Goal: Task Accomplishment & Management: Manage account settings

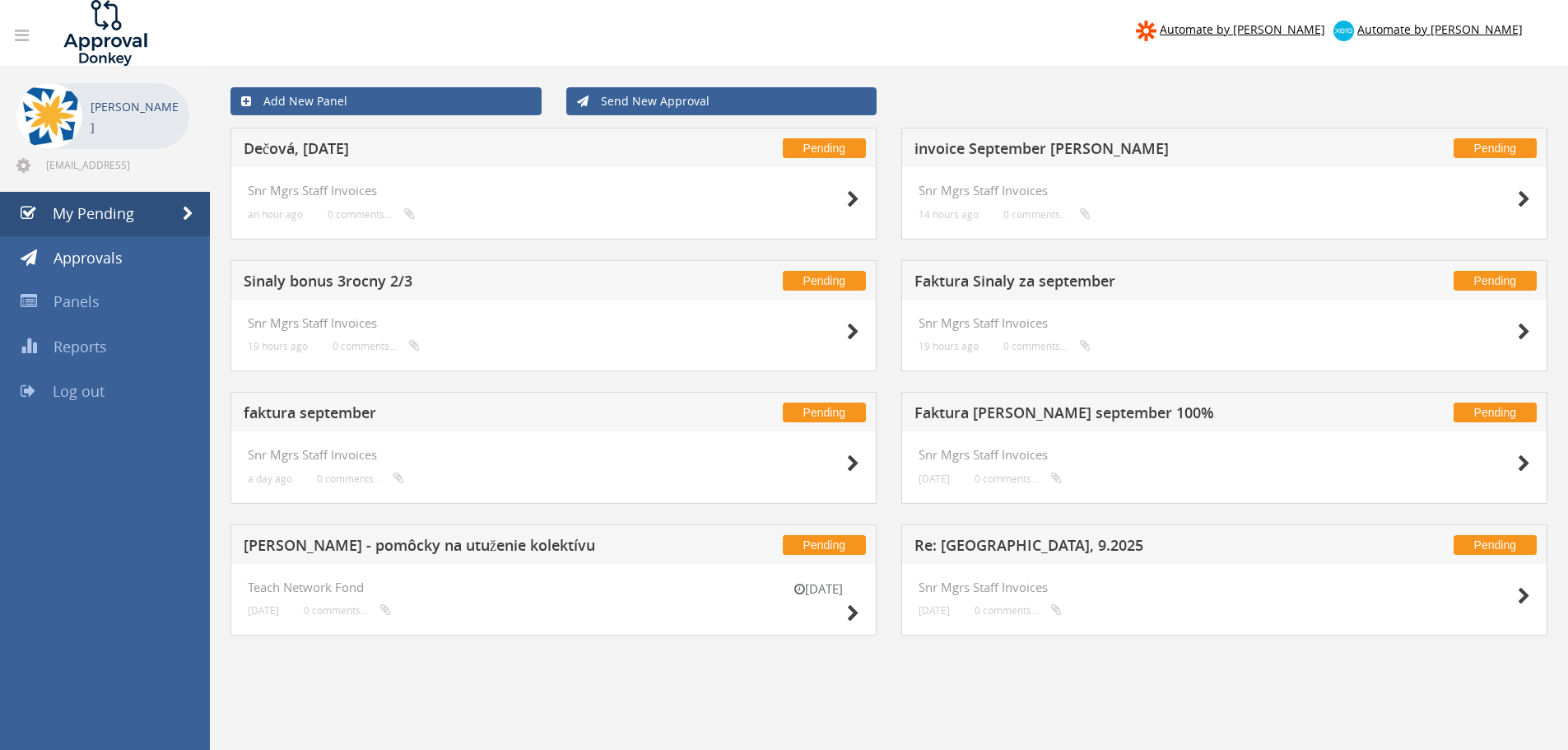
click at [326, 145] on h5 "Dečová, [DATE]" at bounding box center [460, 150] width 434 height 21
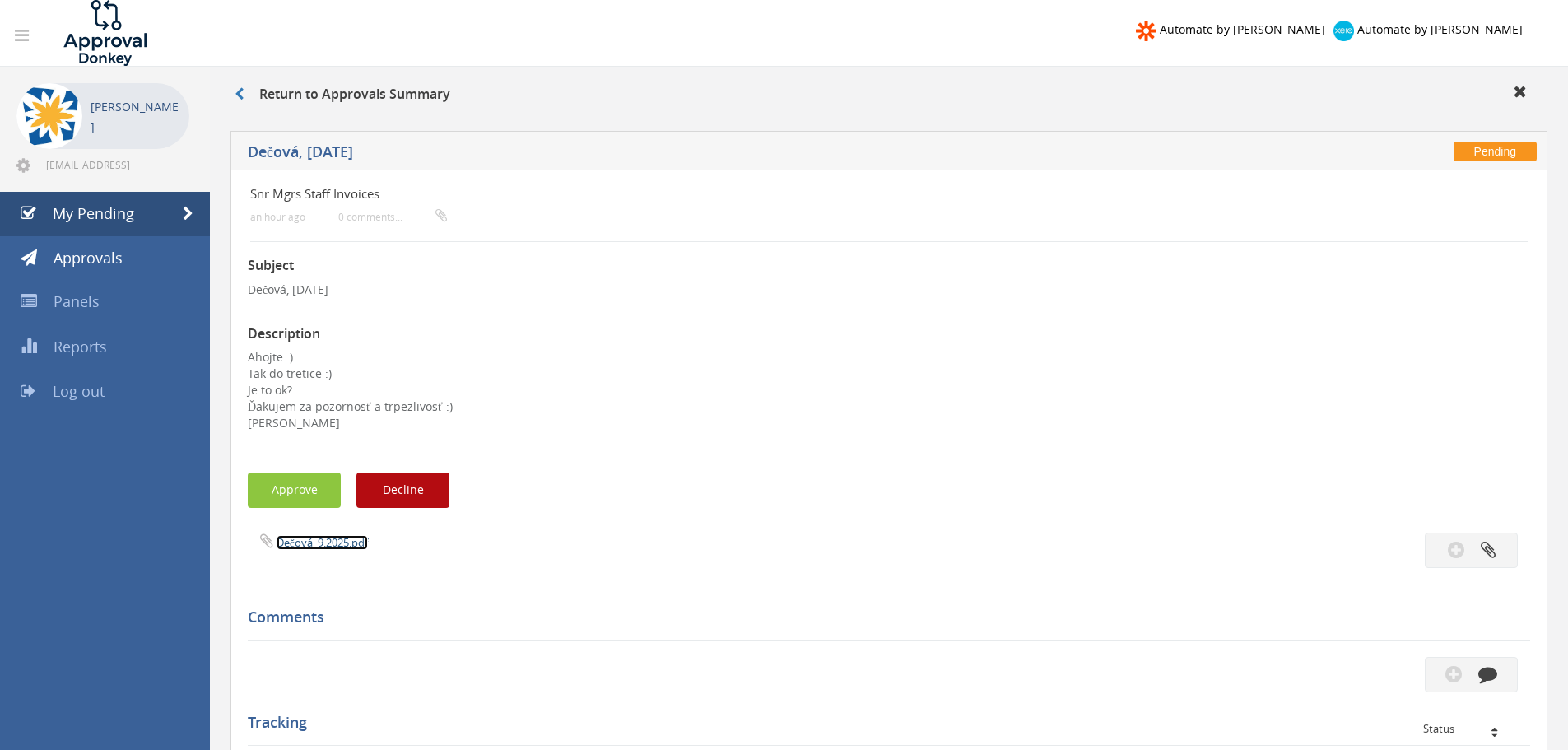
click at [310, 538] on link "Dečová_9.2025.pdf" at bounding box center [322, 542] width 91 height 15
click at [304, 496] on button "Approve" at bounding box center [294, 491] width 93 height 35
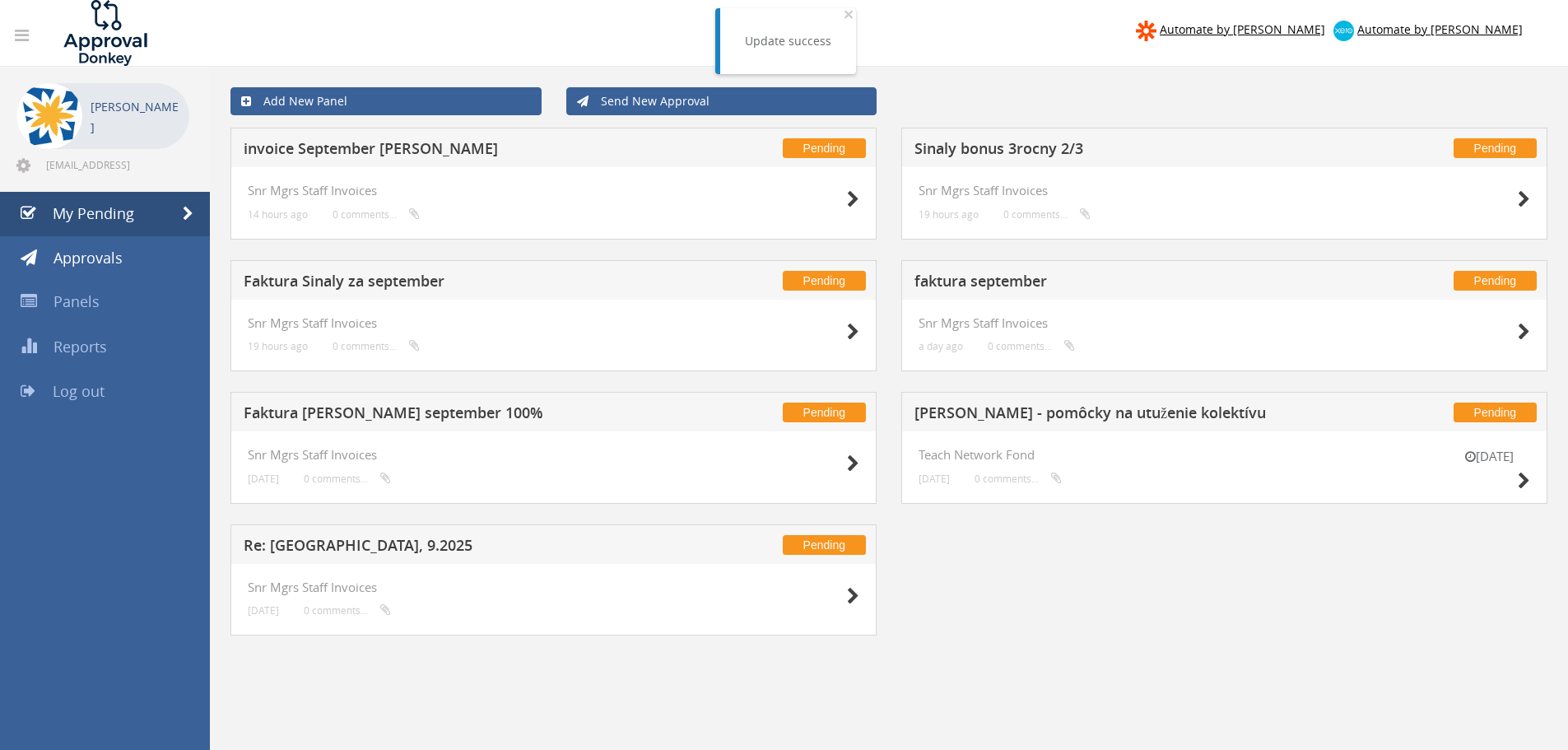
click at [290, 550] on h5 "Re: [GEOGRAPHIC_DATA], 9.2025" at bounding box center [460, 548] width 434 height 21
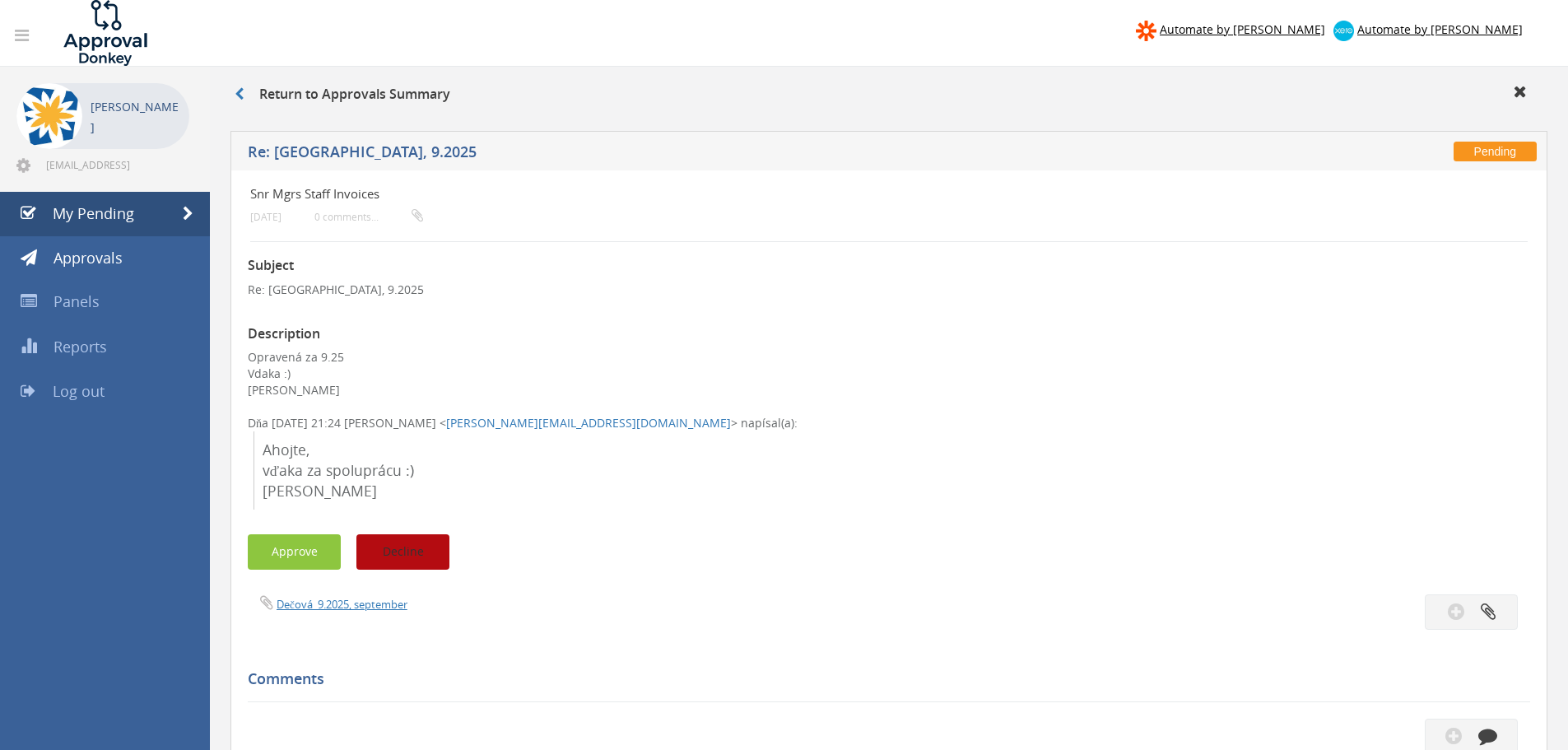
click at [386, 545] on button "Decline" at bounding box center [402, 552] width 93 height 35
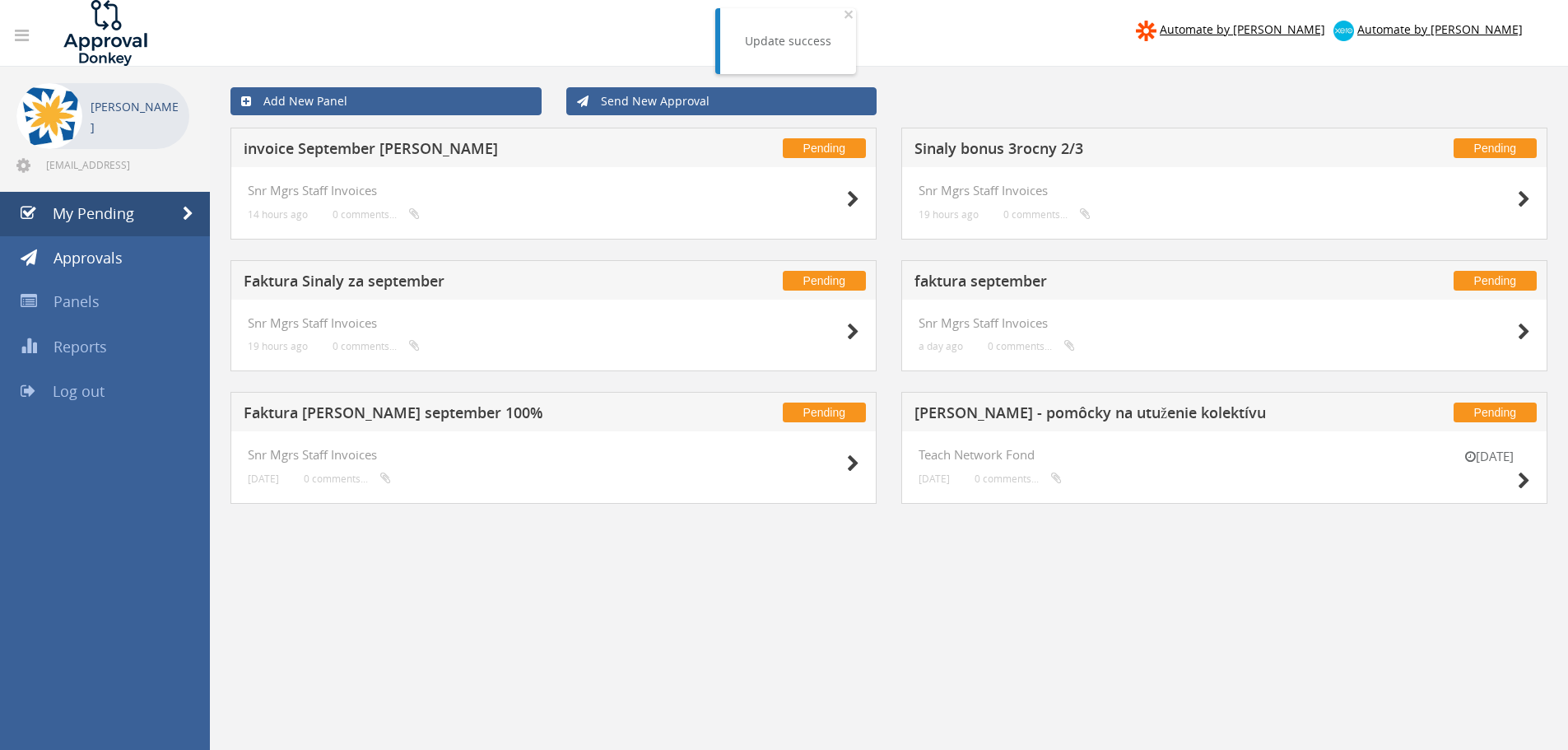
click at [1015, 417] on h5 "[PERSON_NAME] - pomôcky na utuženie kolektívu" at bounding box center [1131, 415] width 434 height 21
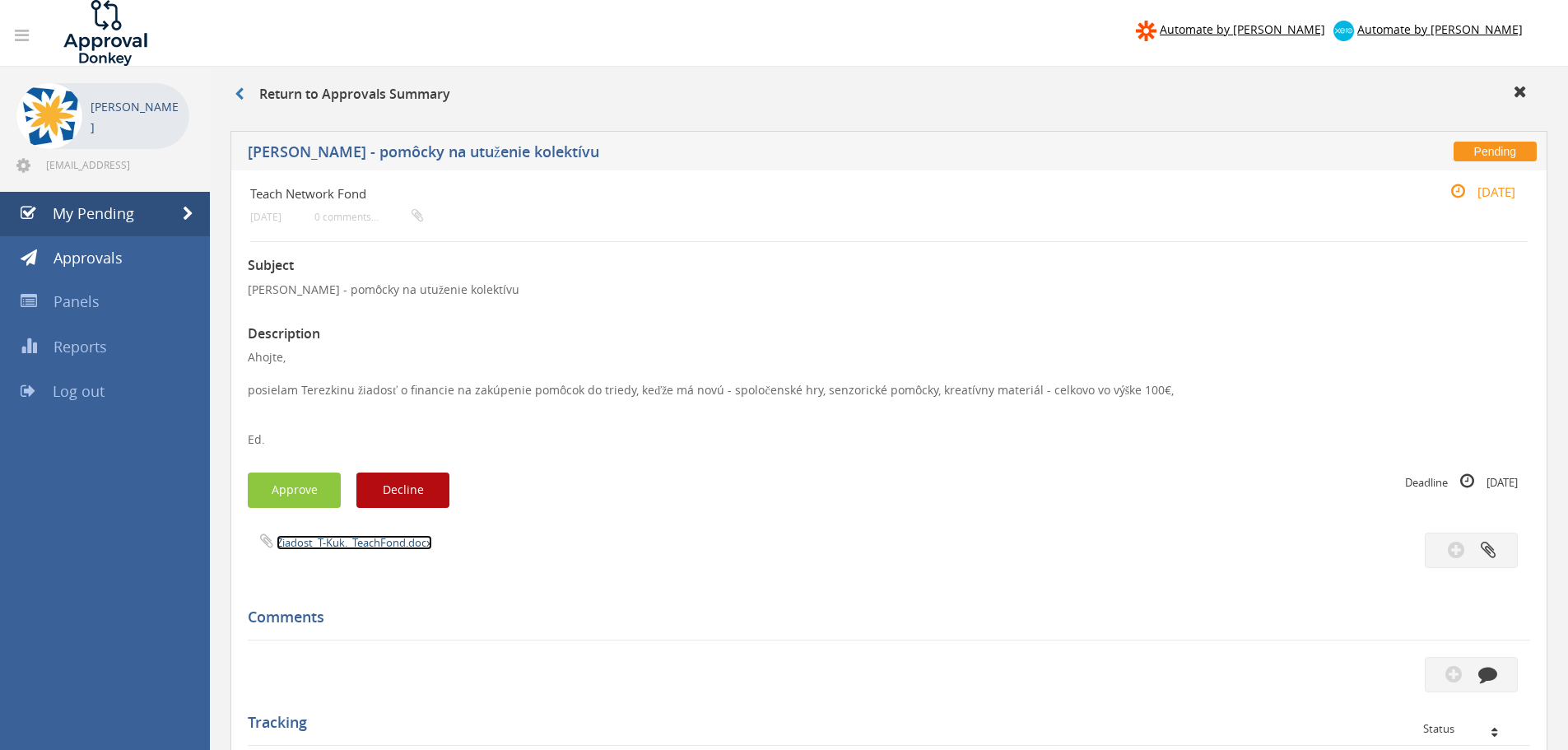
click at [328, 541] on link "Ziadost_T-Kuk._TeachFond.docx" at bounding box center [354, 542] width 156 height 15
drag, startPoint x: 303, startPoint y: 476, endPoint x: 295, endPoint y: 480, distance: 8.9
click at [295, 480] on button "Approve" at bounding box center [294, 491] width 93 height 35
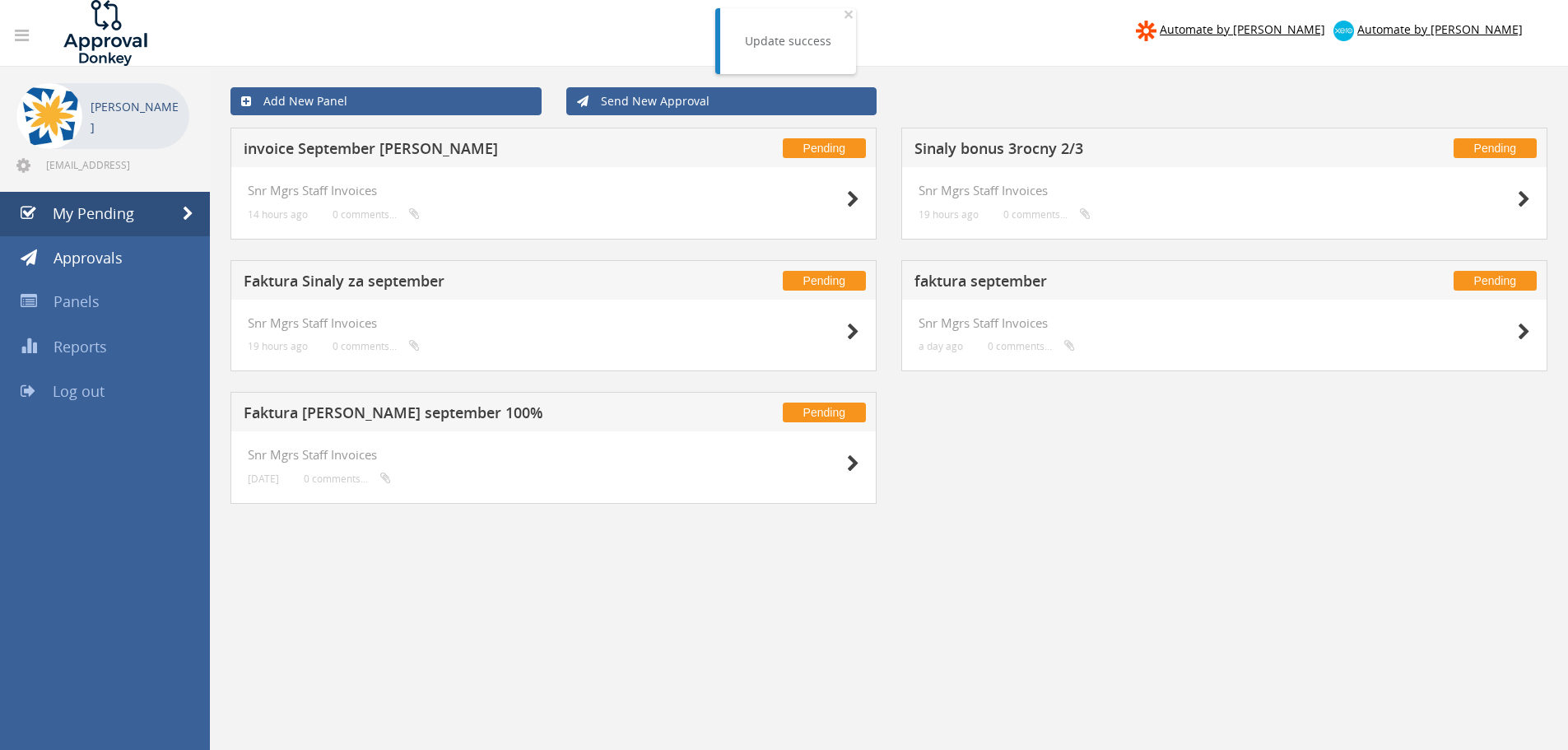
click at [319, 408] on h5 "Faktura [PERSON_NAME] september 100%" at bounding box center [460, 415] width 434 height 21
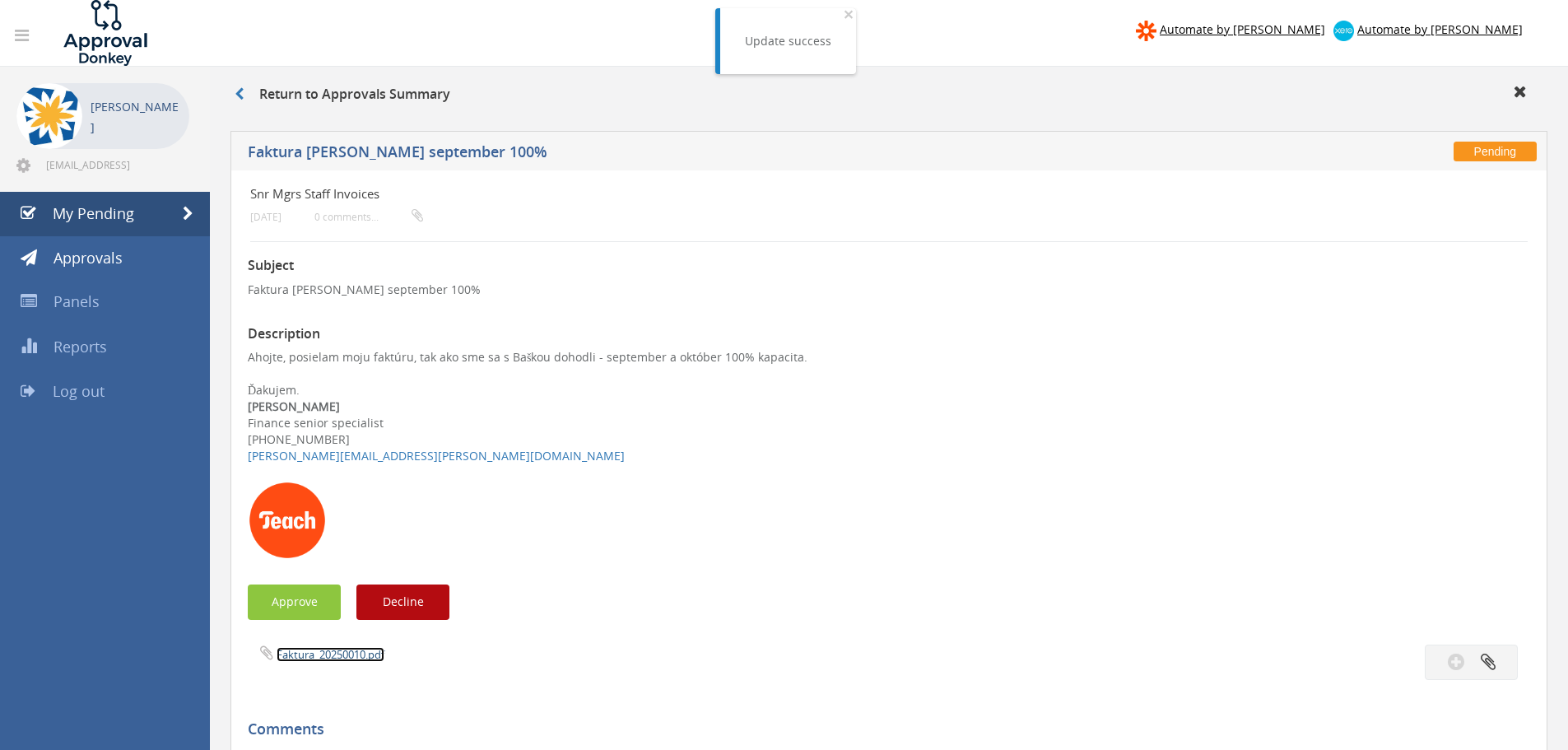
click at [303, 652] on link "Faktura_20250010.pdf" at bounding box center [331, 654] width 108 height 15
click at [318, 597] on button "Approve" at bounding box center [294, 603] width 93 height 35
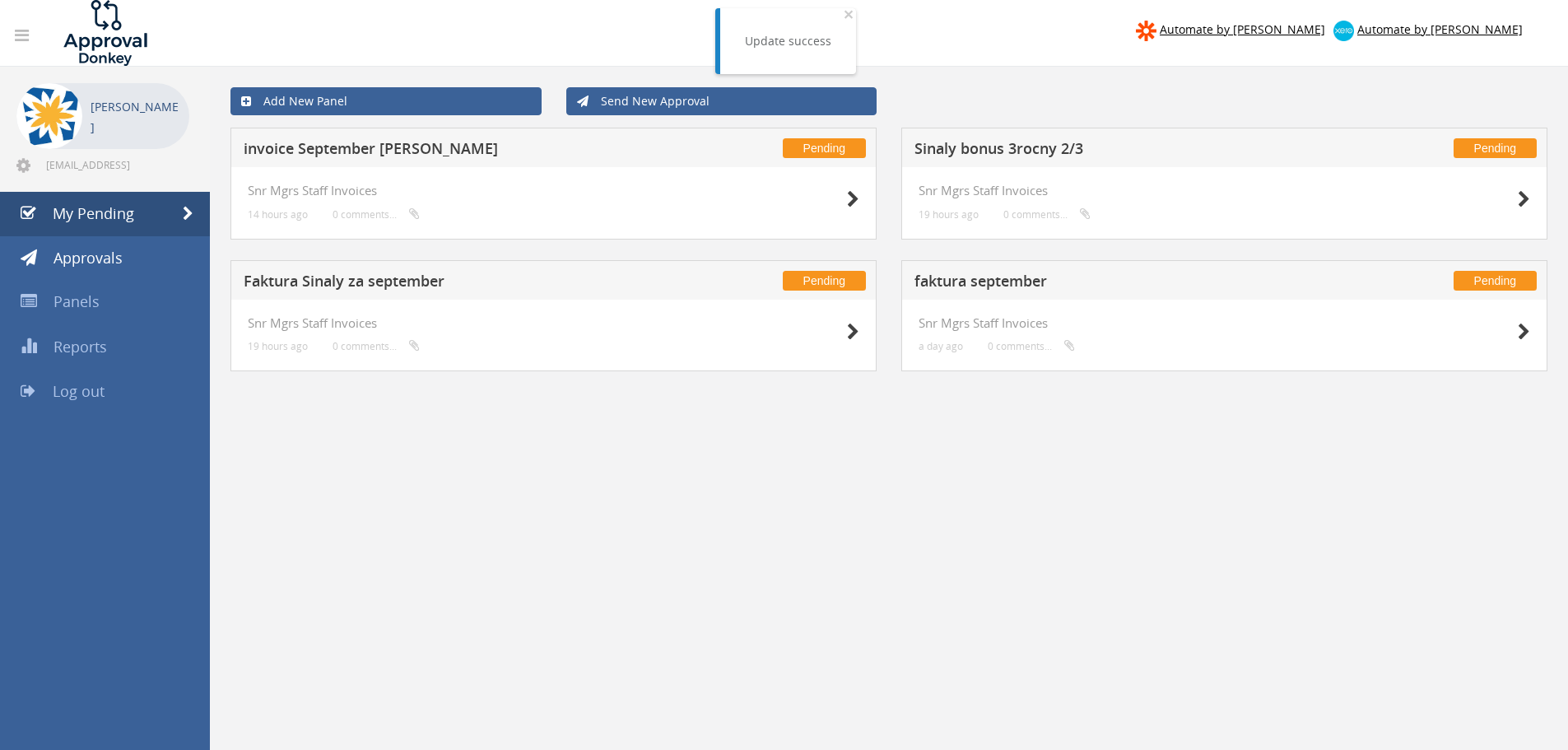
click at [993, 275] on h5 "faktura september" at bounding box center [1131, 284] width 434 height 21
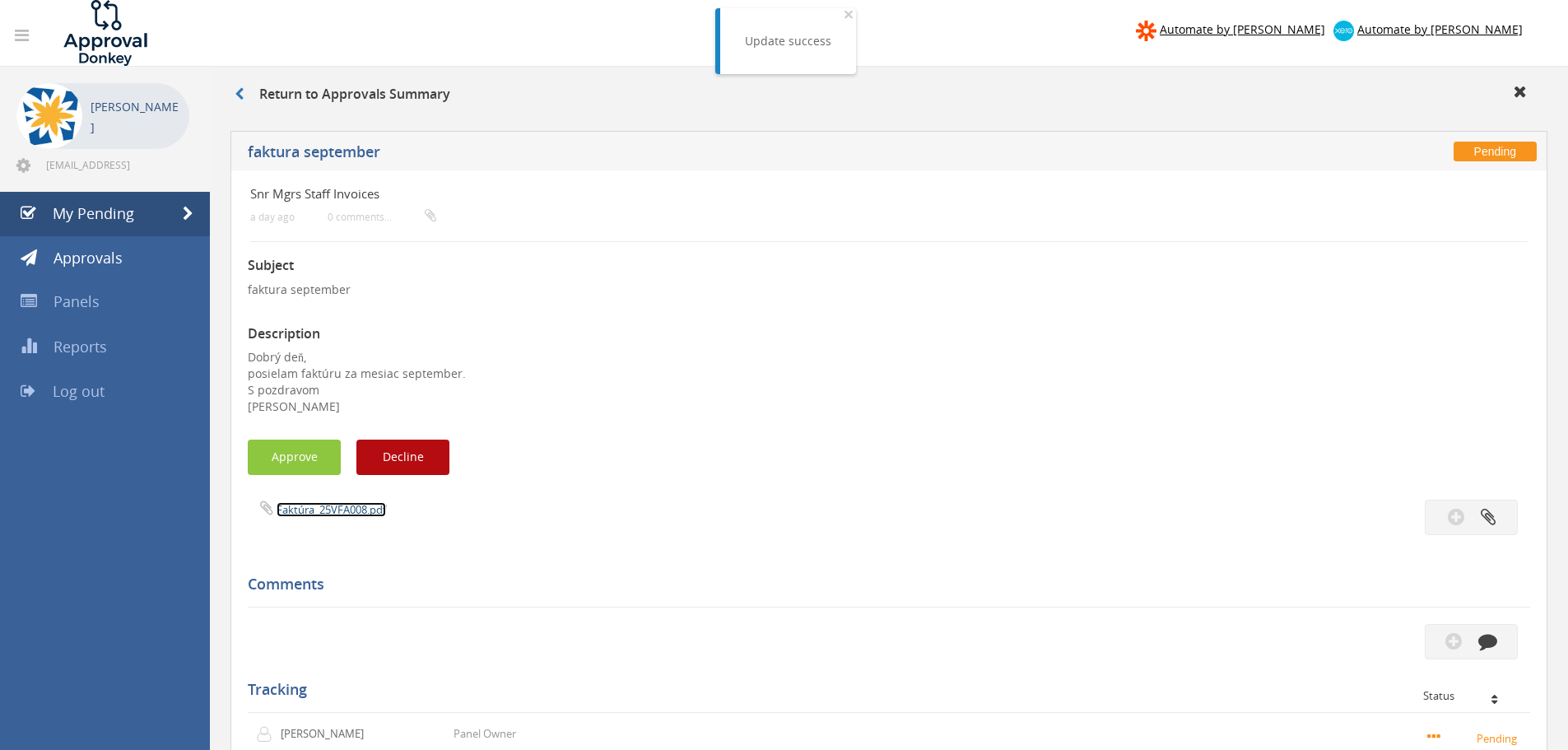
click at [318, 514] on link "Faktúra_25VFA008.pdf" at bounding box center [332, 509] width 110 height 15
click at [319, 471] on button "Approve" at bounding box center [294, 457] width 93 height 35
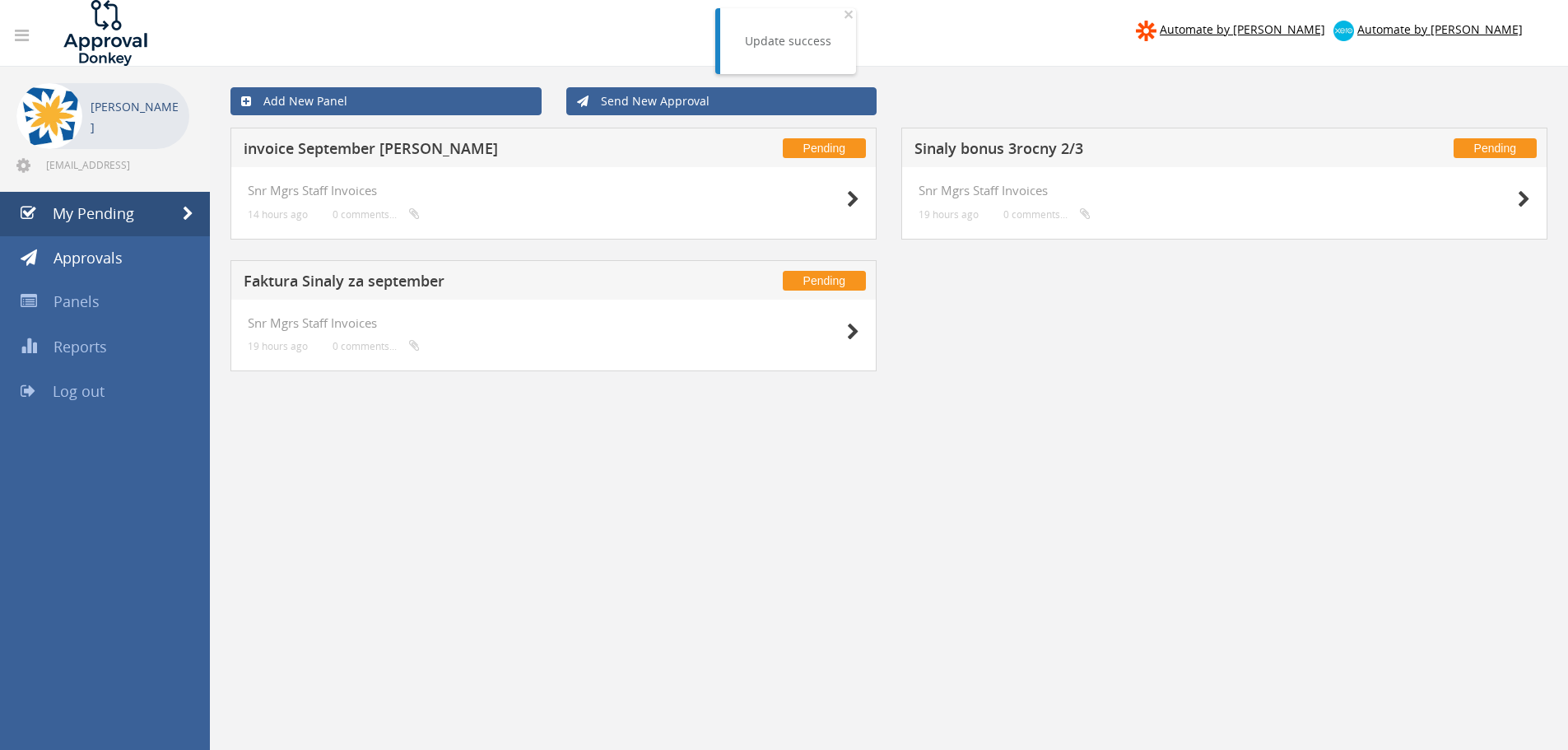
click at [329, 285] on h5 "Faktura Sinaly za september" at bounding box center [460, 284] width 434 height 21
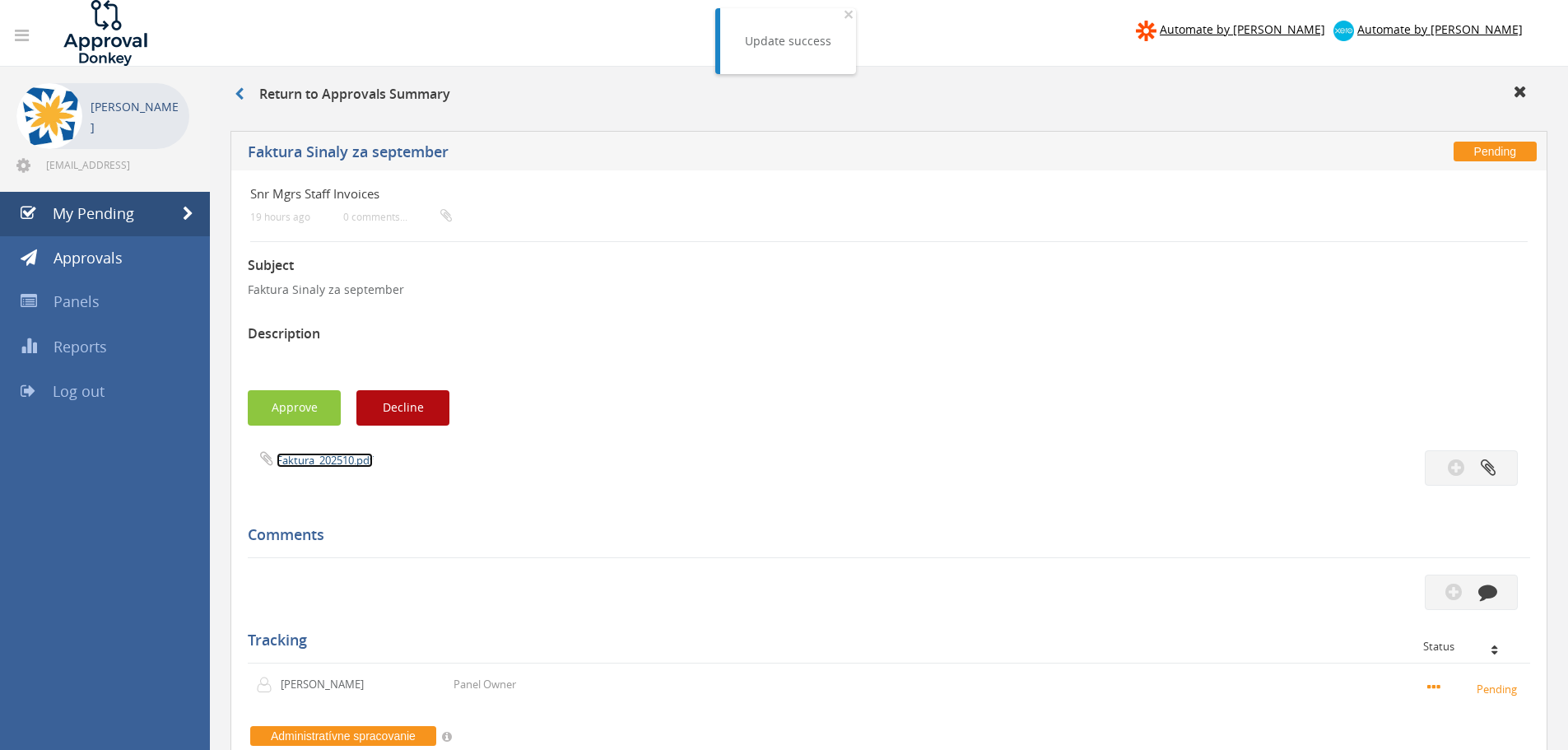
click at [320, 458] on link "Faktura_202510.pdf" at bounding box center [325, 459] width 96 height 15
click at [311, 404] on button "Approve" at bounding box center [294, 408] width 93 height 35
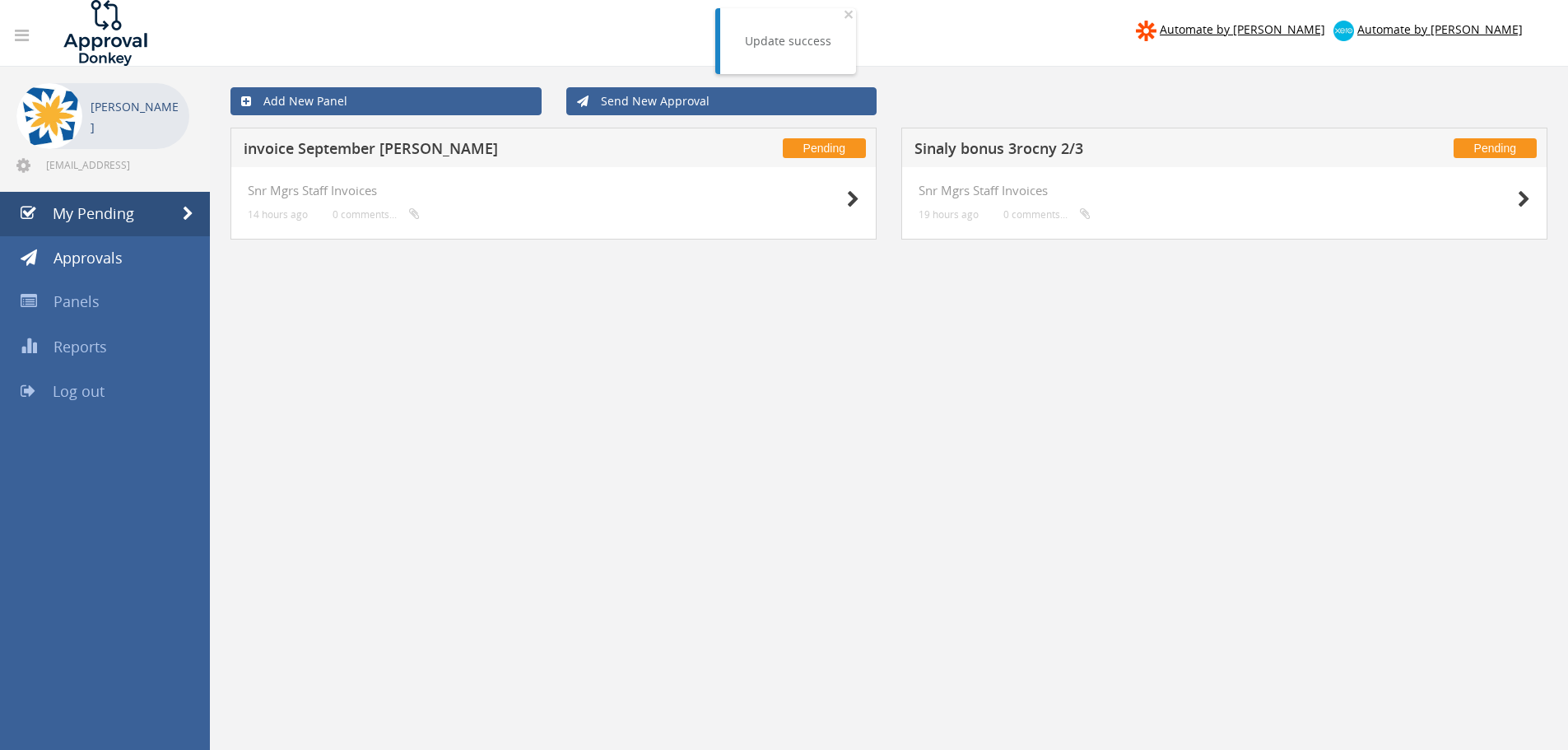
click at [307, 151] on h5 "invoice September [PERSON_NAME]" at bounding box center [460, 150] width 434 height 21
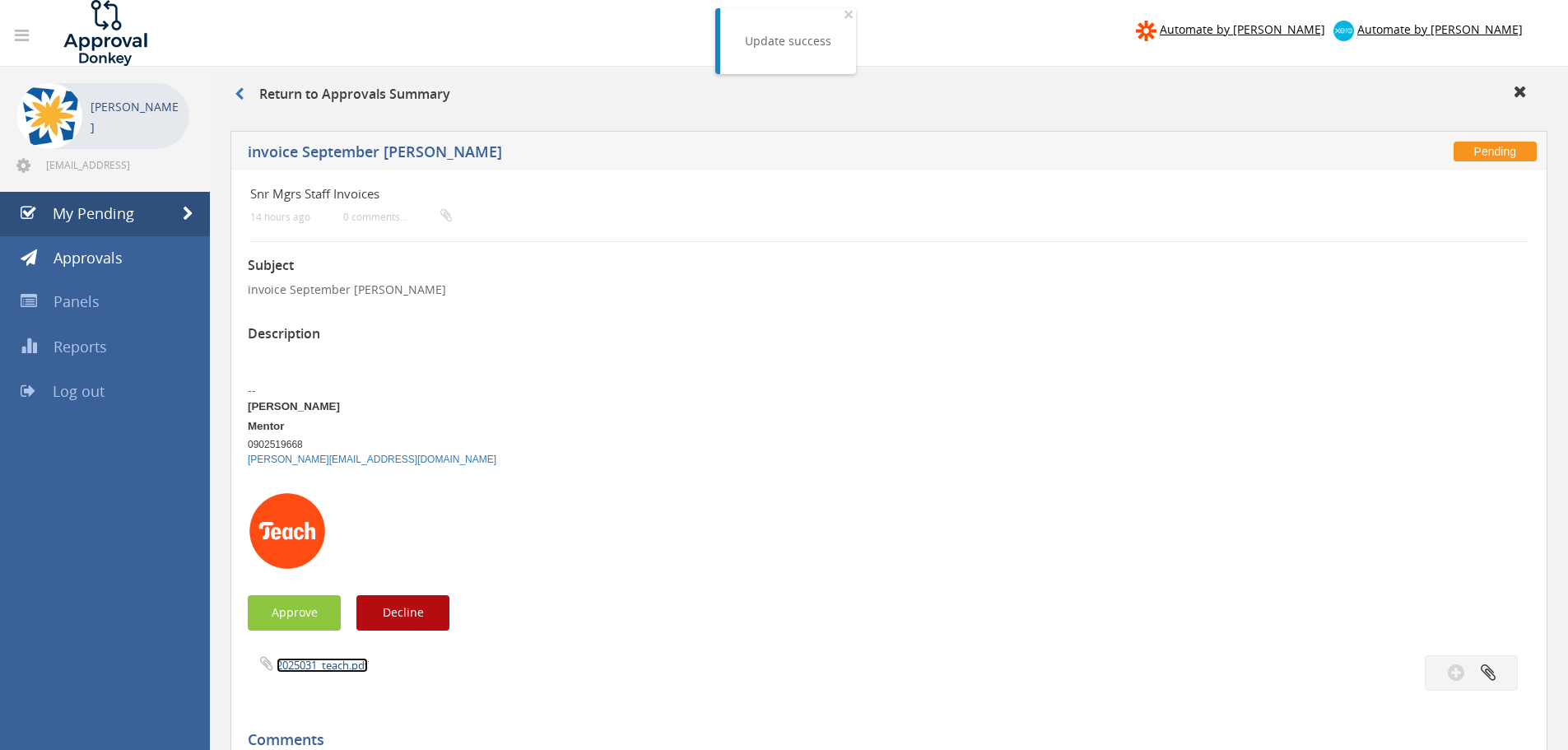
click at [318, 661] on link "2025031_teach.pdf" at bounding box center [322, 665] width 91 height 15
click at [292, 614] on button "Approve" at bounding box center [294, 614] width 93 height 35
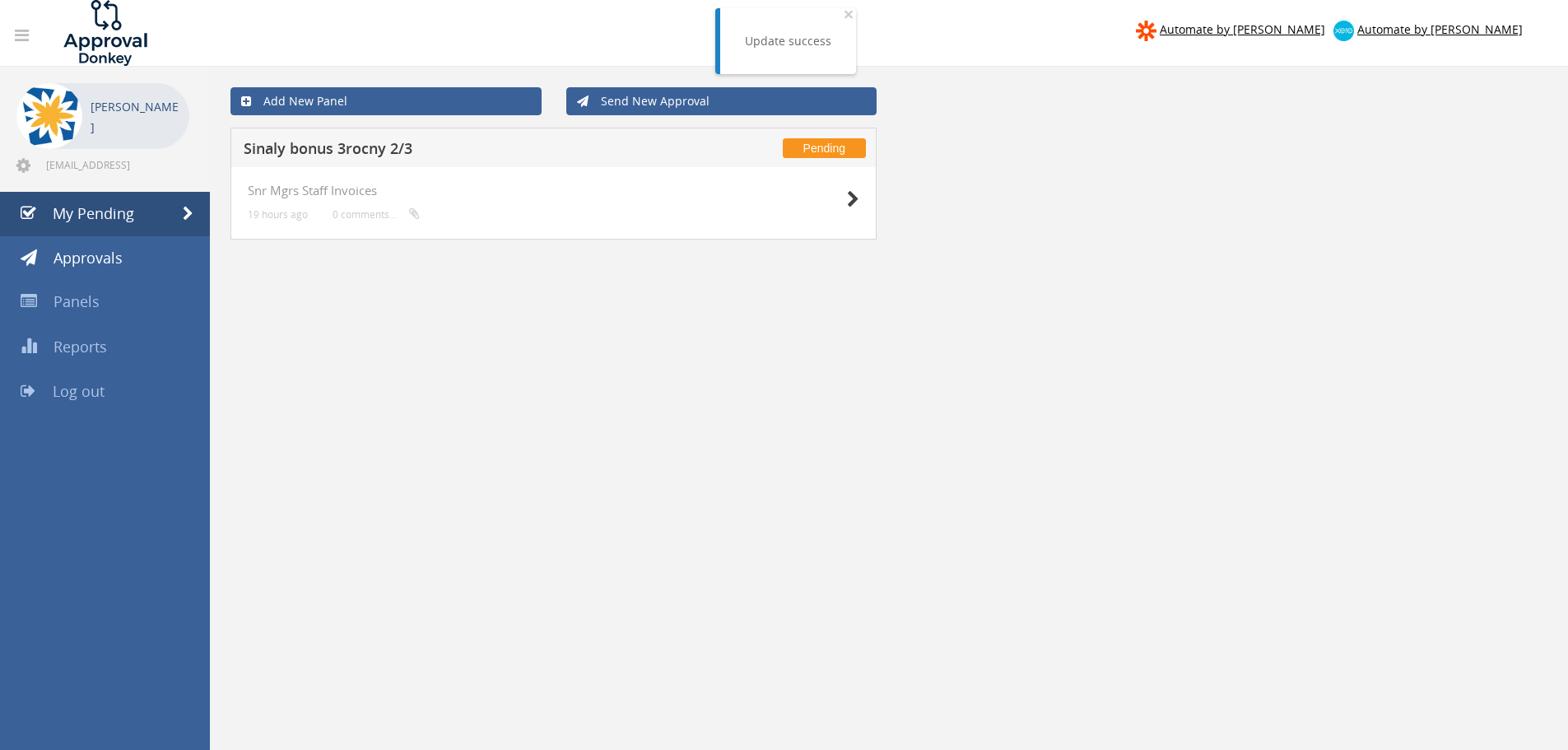
click at [340, 151] on h5 "Sinaly bonus 3rocny 2/3" at bounding box center [460, 150] width 434 height 21
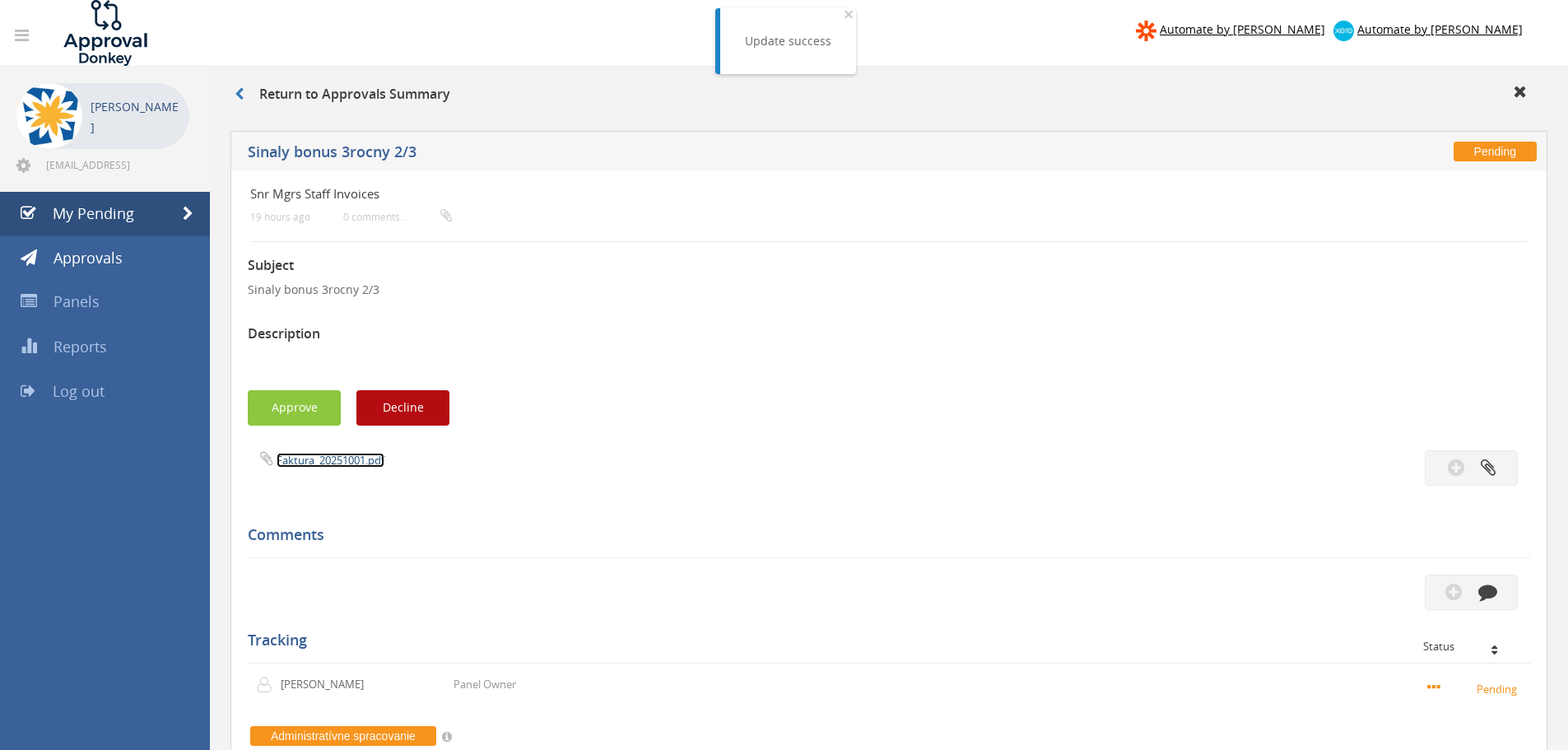
click at [320, 460] on link "Faktura_20251001.pdf" at bounding box center [331, 459] width 108 height 15
click at [287, 413] on button "Approve" at bounding box center [294, 408] width 93 height 35
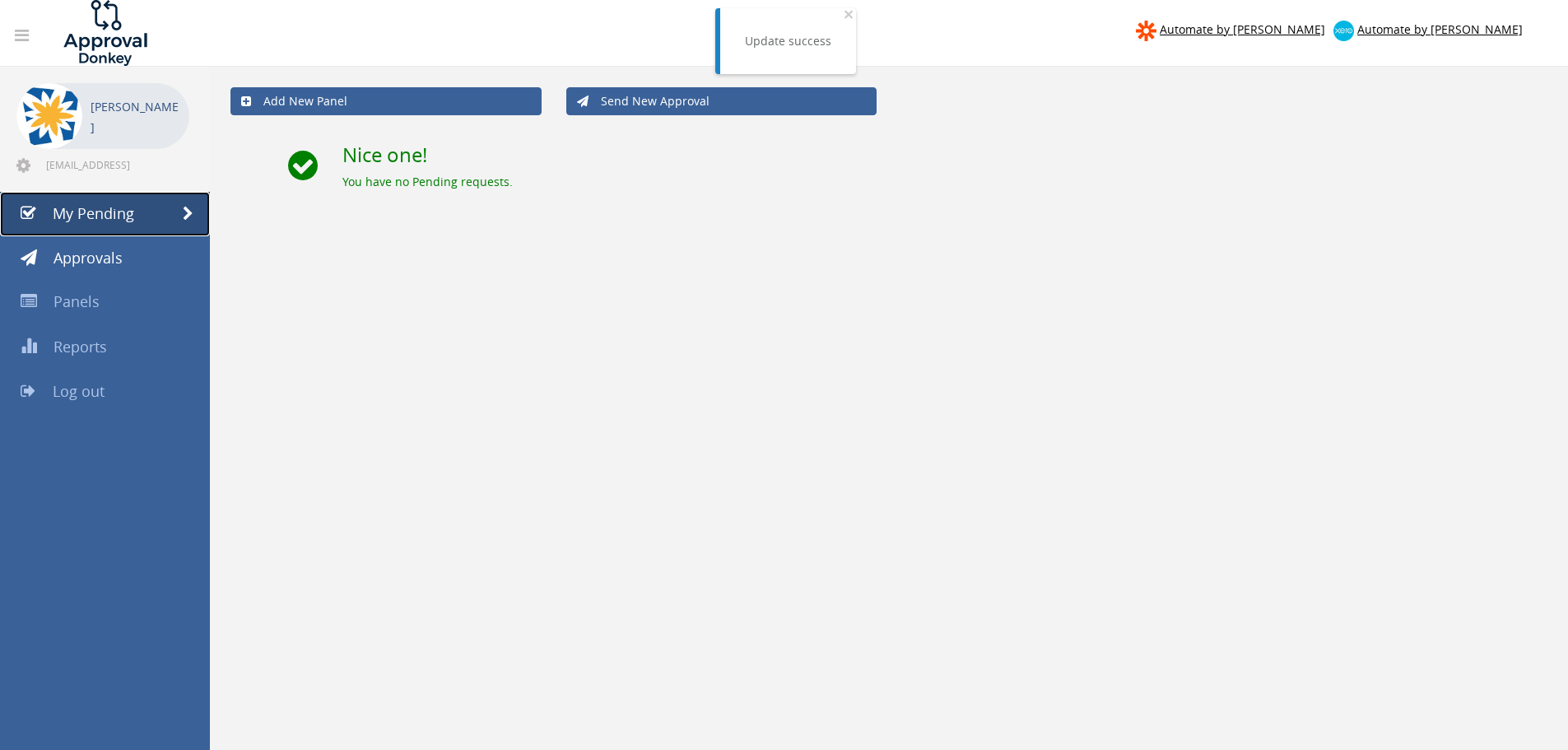
click at [112, 206] on span "My Pending" at bounding box center [93, 213] width 81 height 20
click at [102, 216] on span "My Pending" at bounding box center [93, 213] width 81 height 20
